Goal: Information Seeking & Learning: Learn about a topic

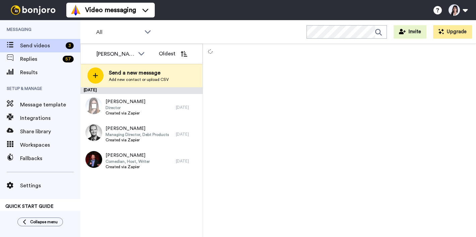
click at [159, 108] on div "[PERSON_NAME] Director Created via Zapier" at bounding box center [128, 107] width 96 height 27
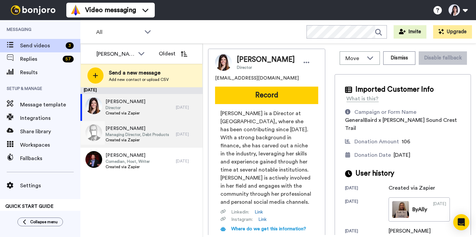
click at [163, 138] on span "Created via Zapier" at bounding box center [138, 139] width 64 height 5
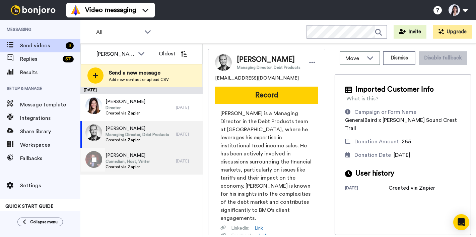
click at [165, 159] on div "[PERSON_NAME] Comedian, Host, Writer Created via Zapier" at bounding box center [128, 161] width 96 height 27
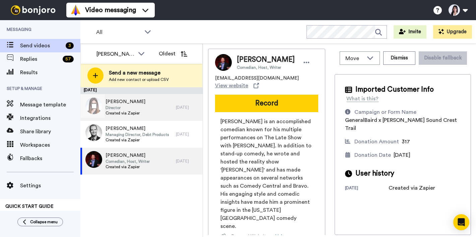
click at [166, 104] on div "[PERSON_NAME] Director Created via Zapier" at bounding box center [128, 107] width 96 height 27
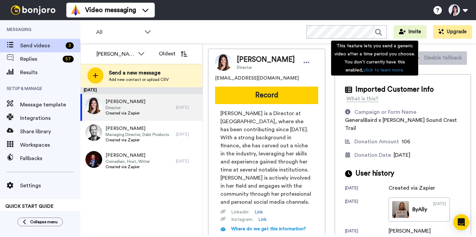
click at [435, 74] on div "Imported Customer Info What is this? Campaign or Form Name GeneralBaird x [PERS…" at bounding box center [403, 159] width 136 height 171
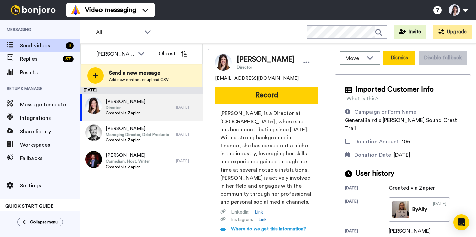
click at [401, 58] on button "Dismiss" at bounding box center [400, 57] width 32 height 13
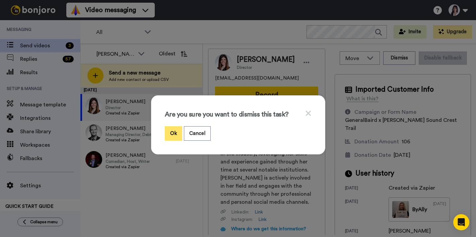
click at [175, 134] on button "Ok" at bounding box center [173, 133] width 17 height 14
